Goal: Task Accomplishment & Management: Use online tool/utility

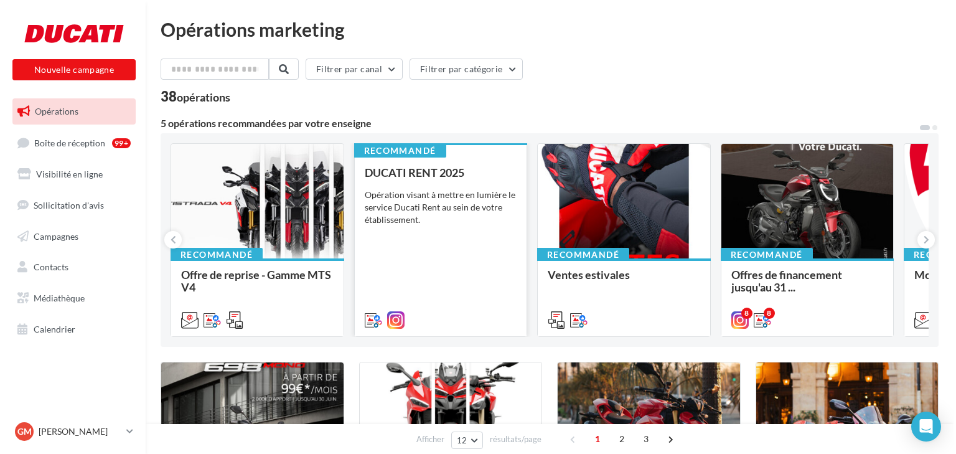
scroll to position [100, 0]
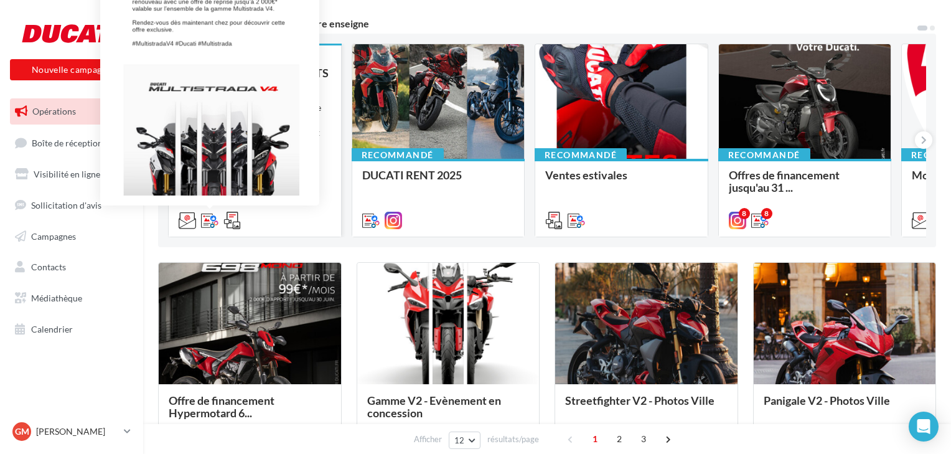
click at [208, 222] on icon at bounding box center [209, 220] width 17 height 17
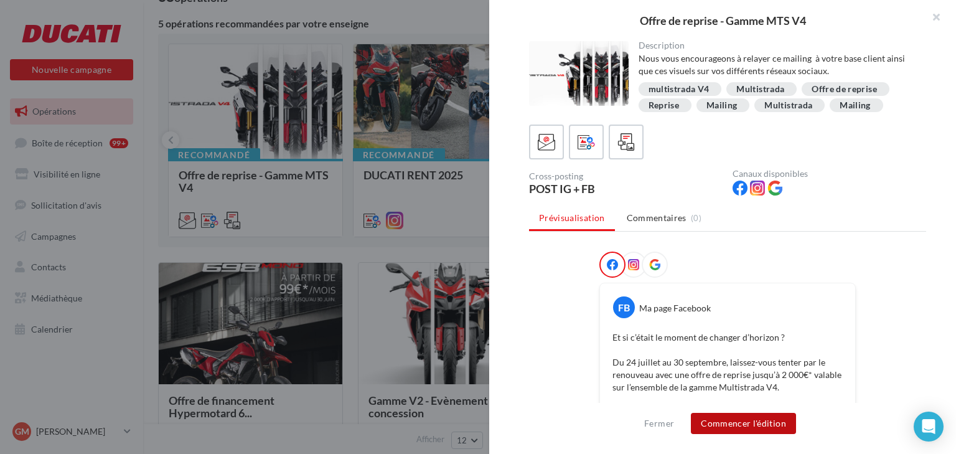
click at [743, 424] on button "Commencer l'édition" at bounding box center [743, 423] width 105 height 21
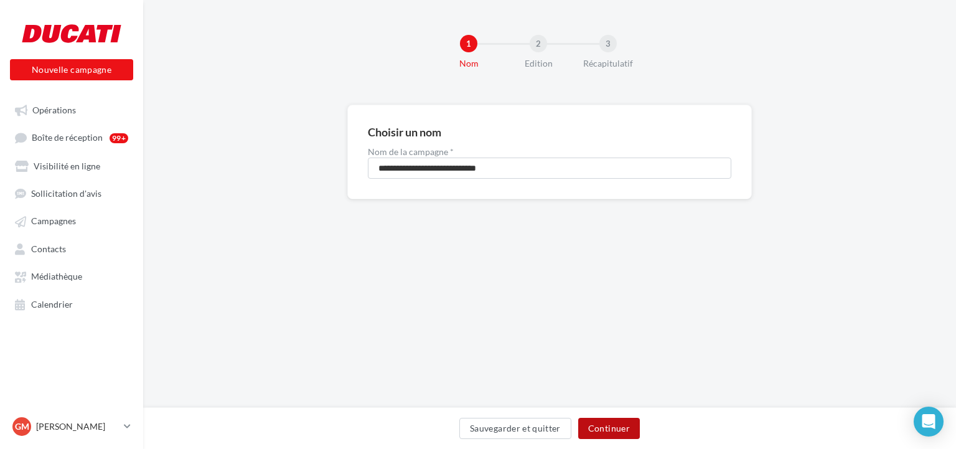
click at [595, 424] on button "Continuer" at bounding box center [609, 428] width 62 height 21
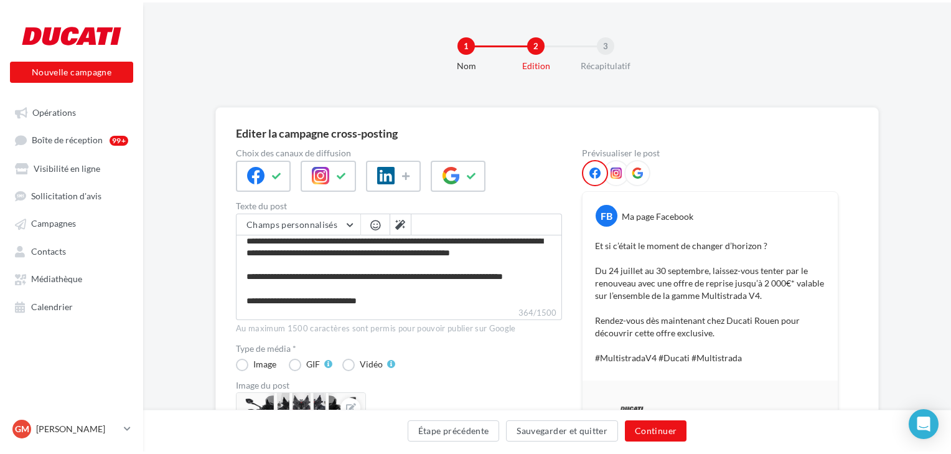
scroll to position [58, 0]
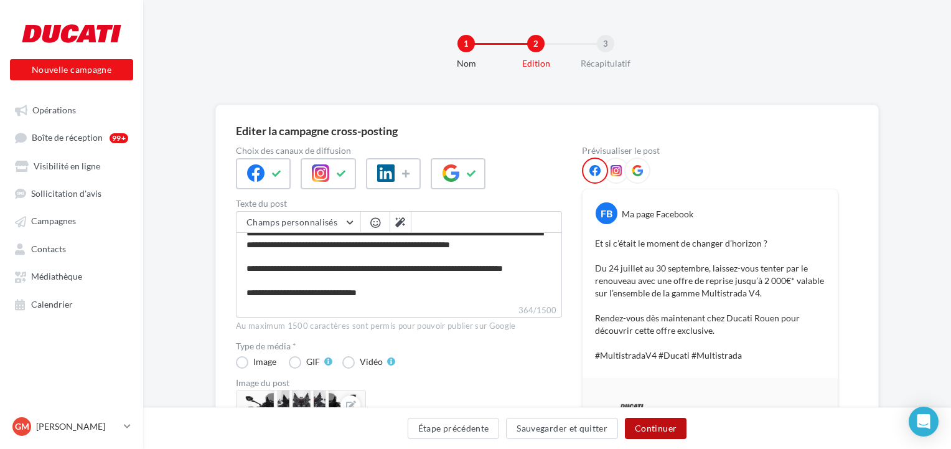
click at [660, 431] on button "Continuer" at bounding box center [656, 428] width 62 height 21
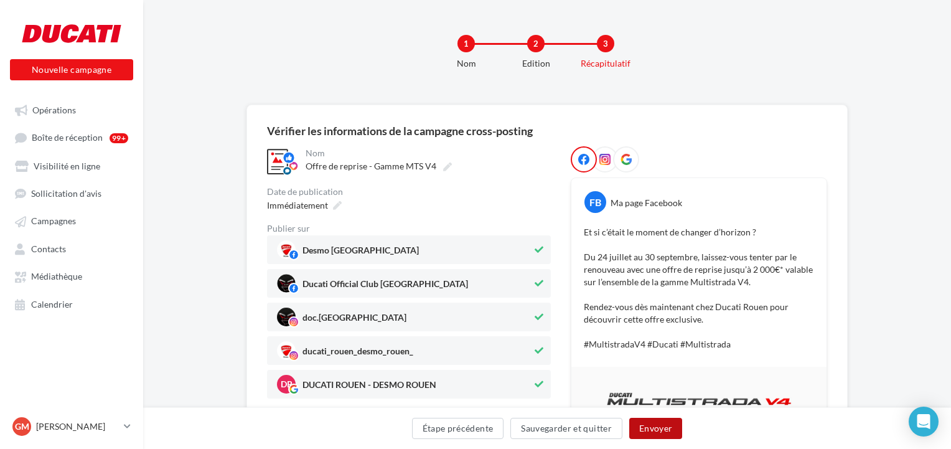
click at [658, 431] on button "Envoyer" at bounding box center [655, 428] width 53 height 21
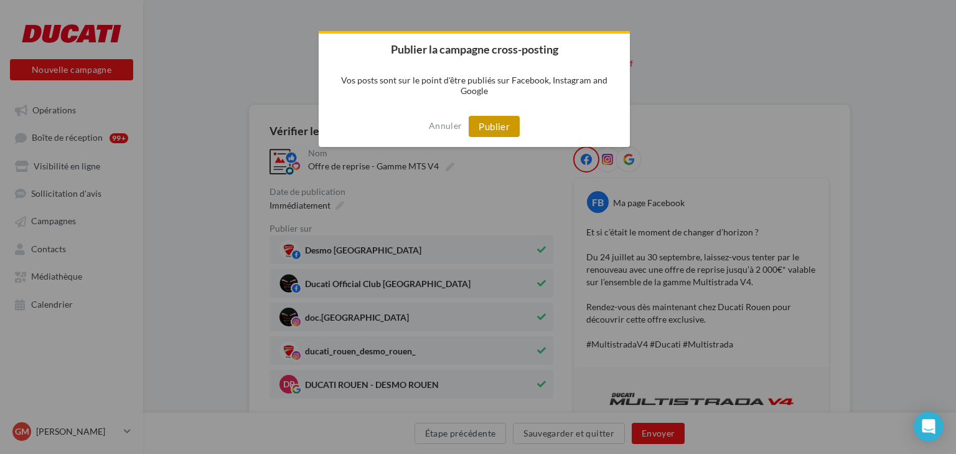
click at [490, 126] on button "Publier" at bounding box center [494, 126] width 51 height 21
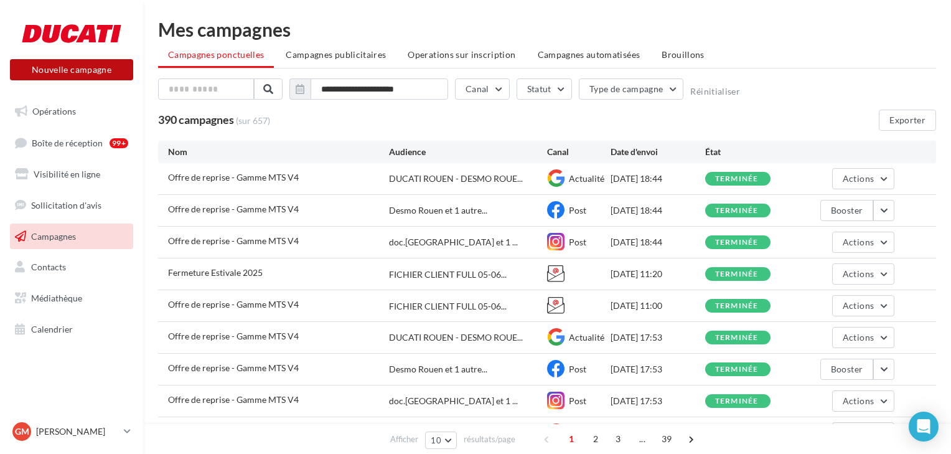
click at [48, 68] on button "Nouvelle campagne" at bounding box center [71, 69] width 123 height 21
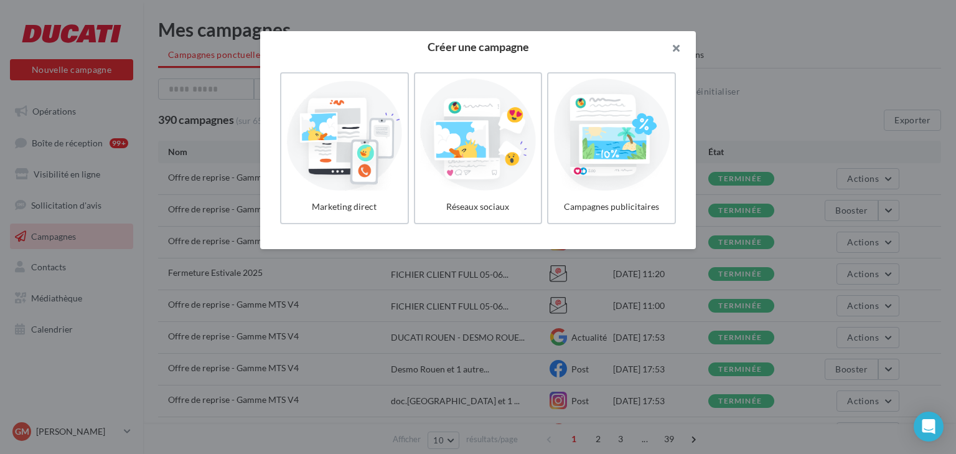
click at [674, 45] on button "button" at bounding box center [671, 49] width 50 height 37
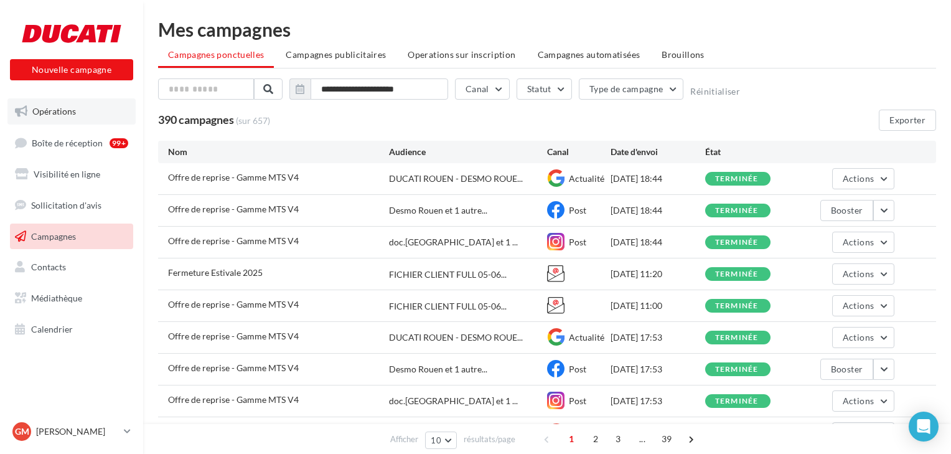
click at [55, 114] on span "Opérations" at bounding box center [54, 111] width 44 height 11
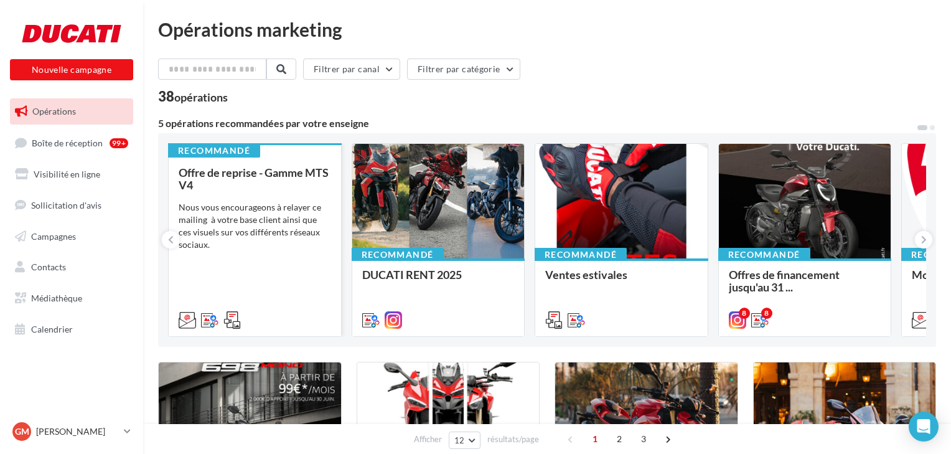
click at [228, 319] on icon at bounding box center [231, 319] width 17 height 17
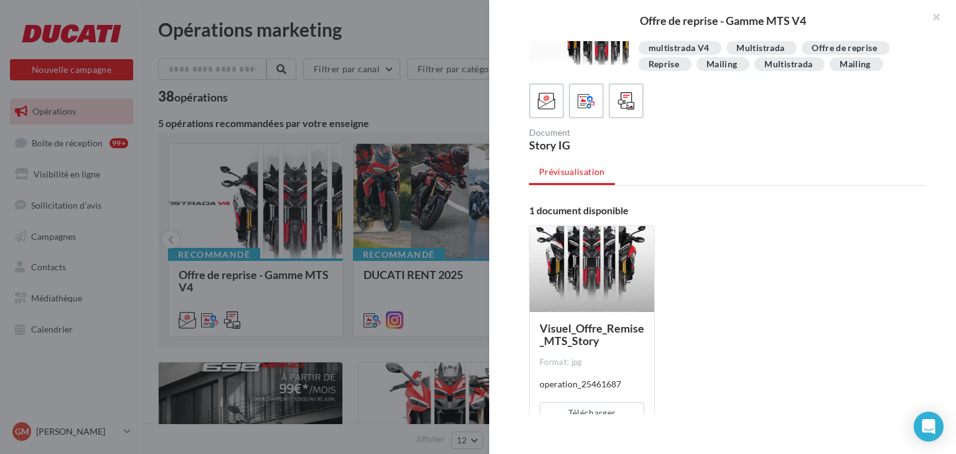
scroll to position [80, 0]
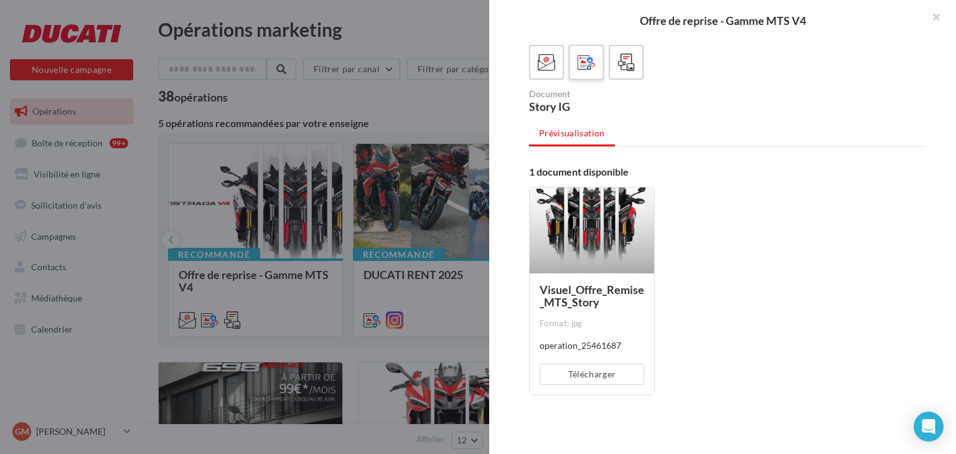
click at [589, 63] on icon at bounding box center [586, 63] width 18 height 18
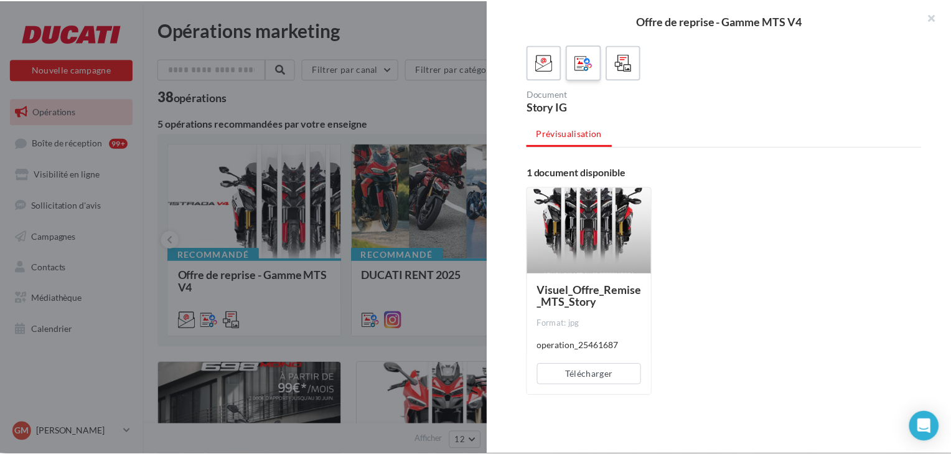
scroll to position [0, 0]
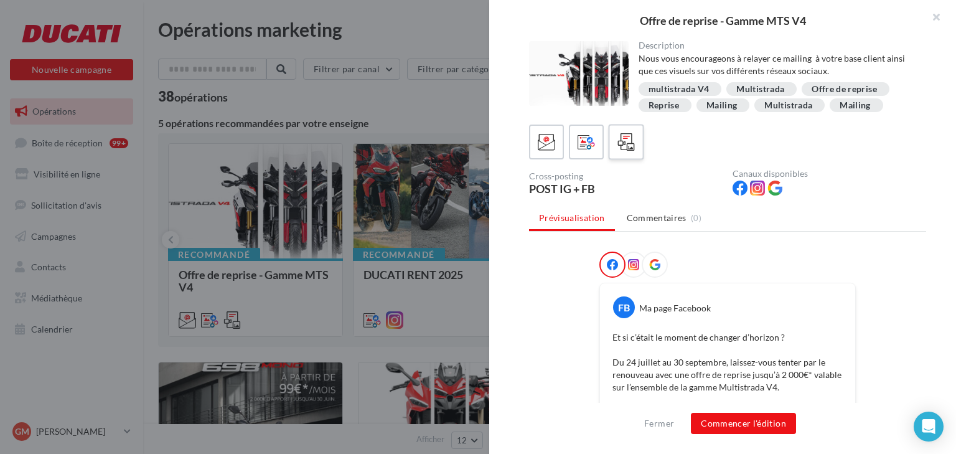
click at [625, 139] on icon at bounding box center [626, 142] width 18 height 18
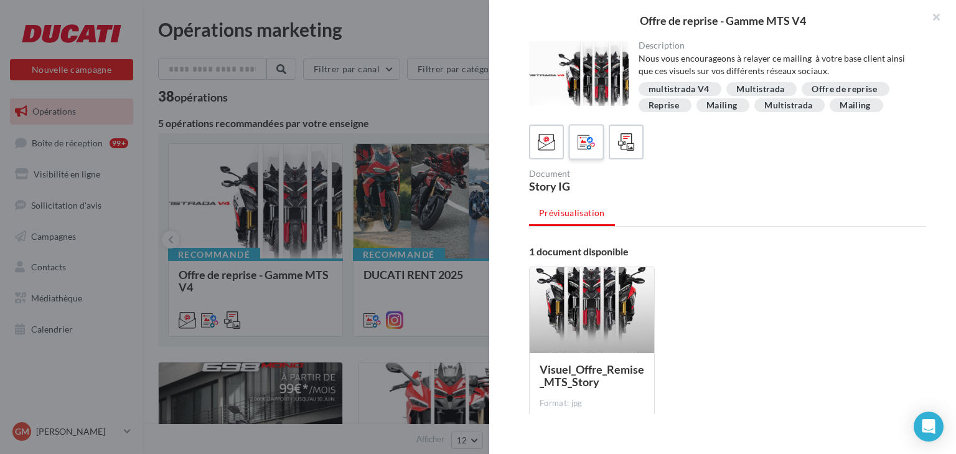
click at [582, 141] on icon at bounding box center [586, 142] width 18 height 18
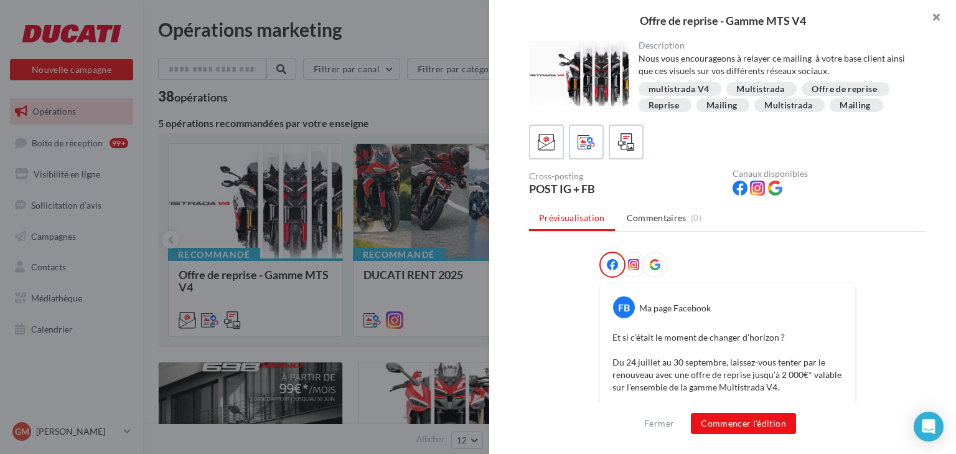
click at [934, 16] on button "button" at bounding box center [931, 18] width 50 height 37
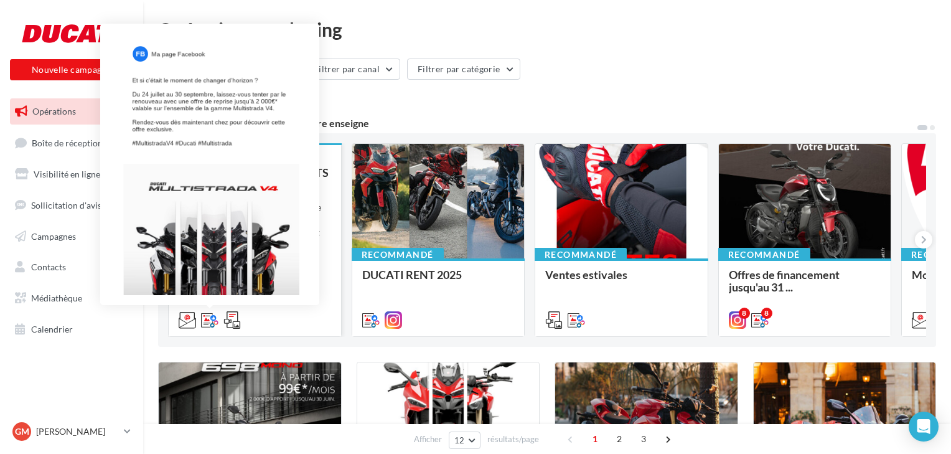
click at [205, 324] on icon at bounding box center [209, 319] width 17 height 17
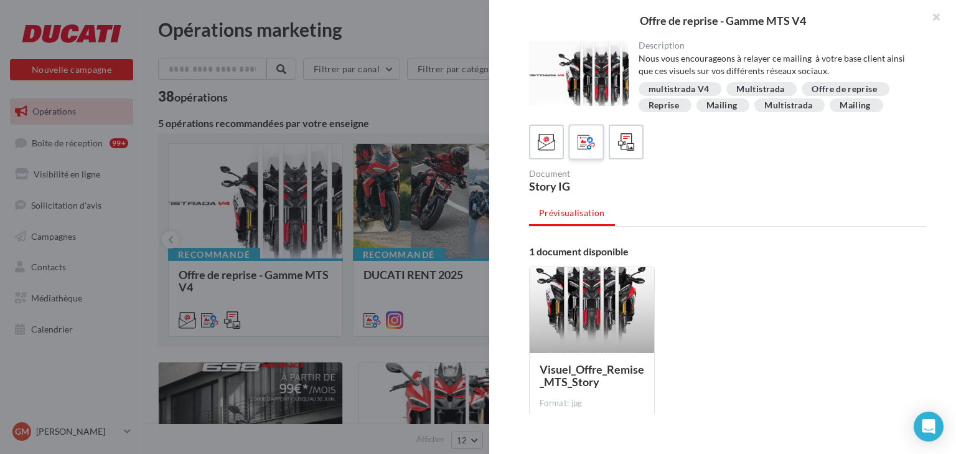
click at [585, 134] on icon at bounding box center [586, 142] width 18 height 18
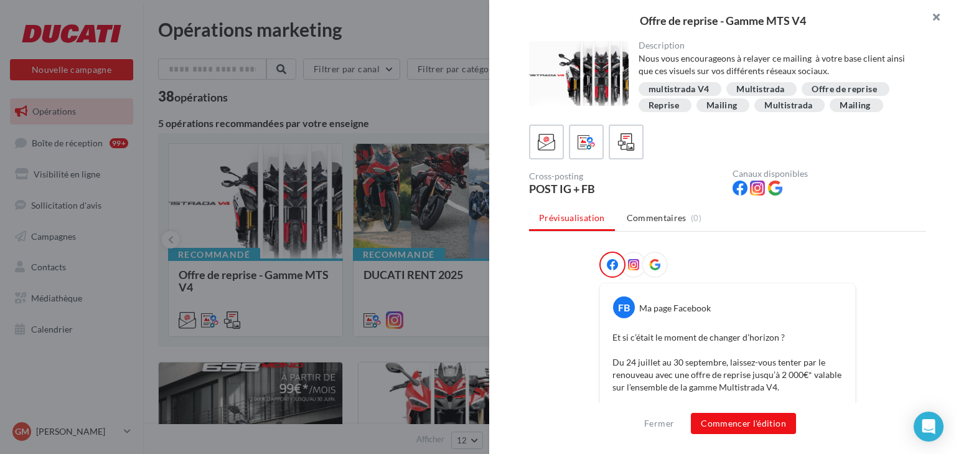
click at [933, 15] on button "button" at bounding box center [931, 18] width 50 height 37
